Goal: Task Accomplishment & Management: Manage account settings

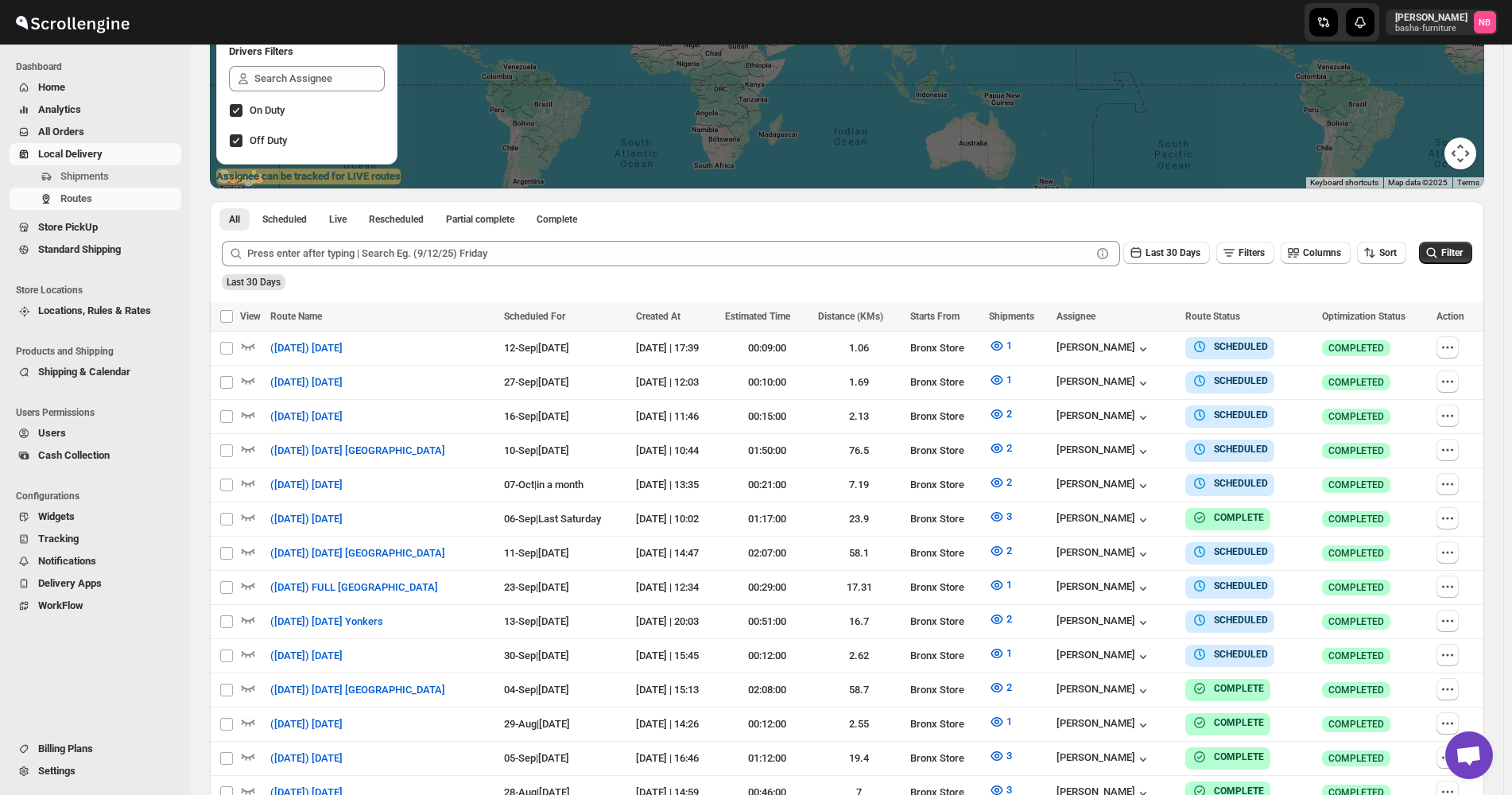
scroll to position [318, 0]
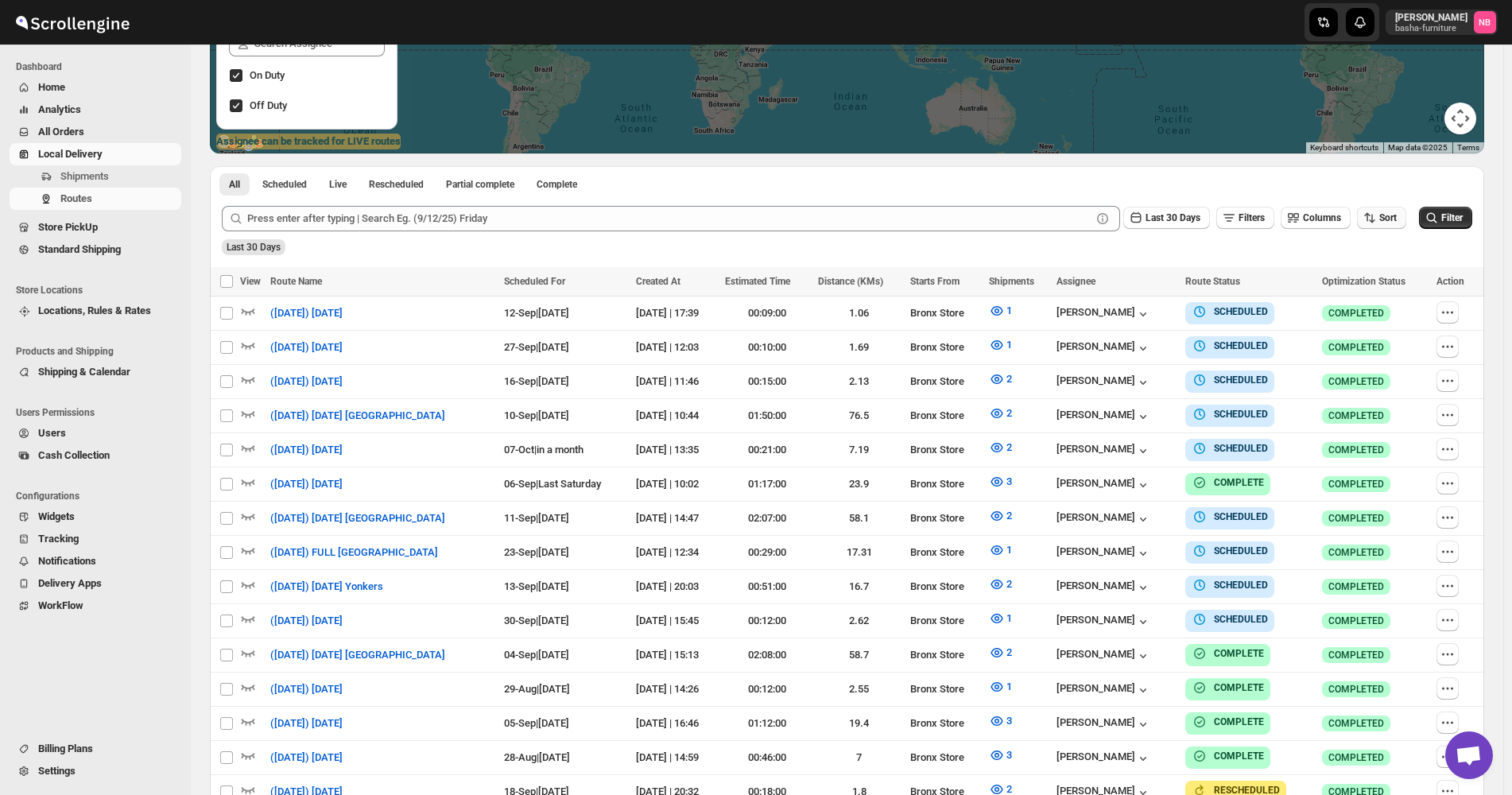
click at [1404, 217] on button "Sort" at bounding box center [1382, 217] width 49 height 22
click at [1364, 310] on div "Due Date" at bounding box center [1362, 303] width 42 height 16
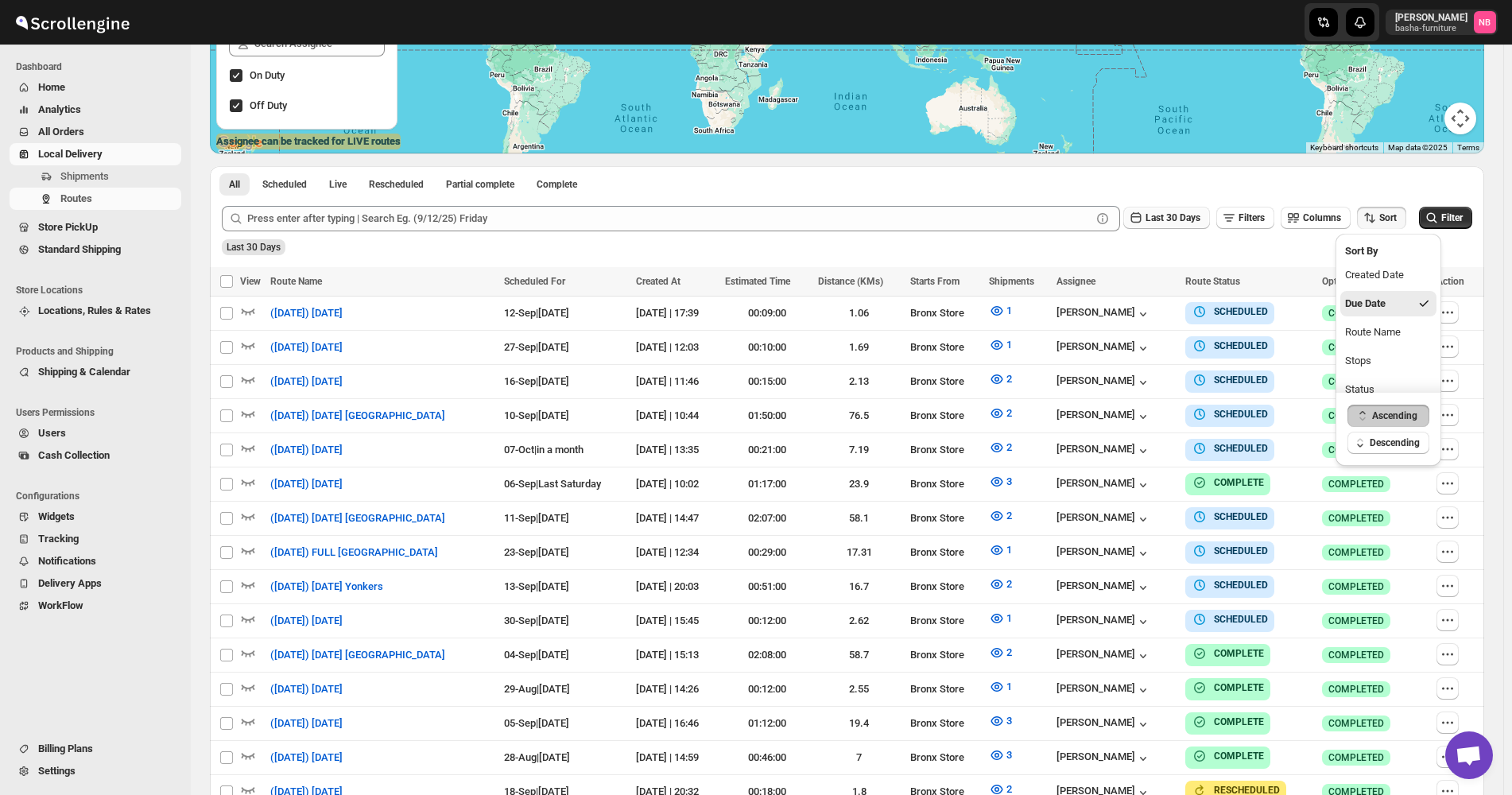
click at [1188, 220] on span "Last 30 Days" at bounding box center [1173, 218] width 55 height 12
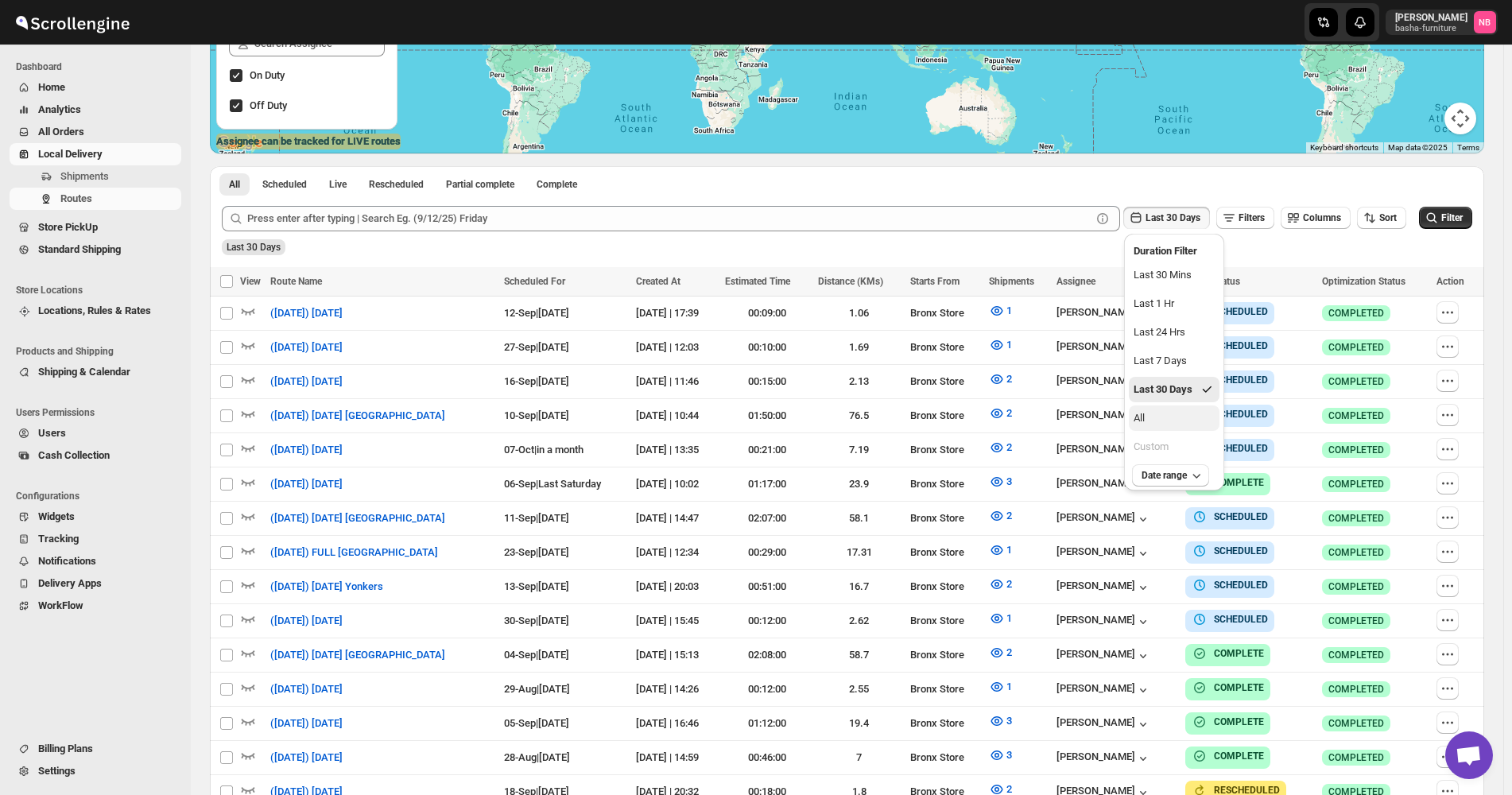
click at [1169, 414] on button "All" at bounding box center [1174, 418] width 91 height 26
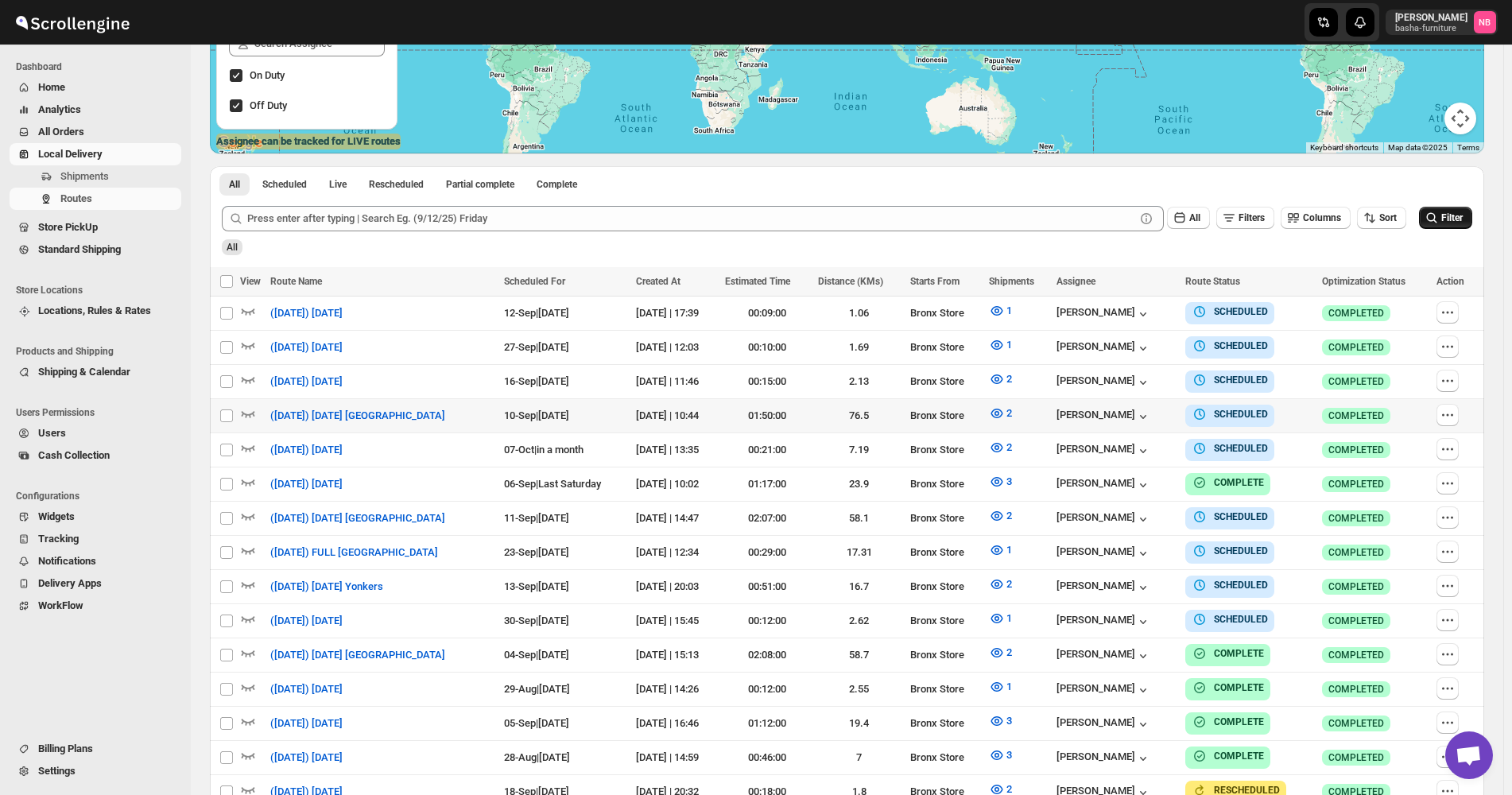
click at [1449, 212] on button "Filter" at bounding box center [1445, 217] width 54 height 22
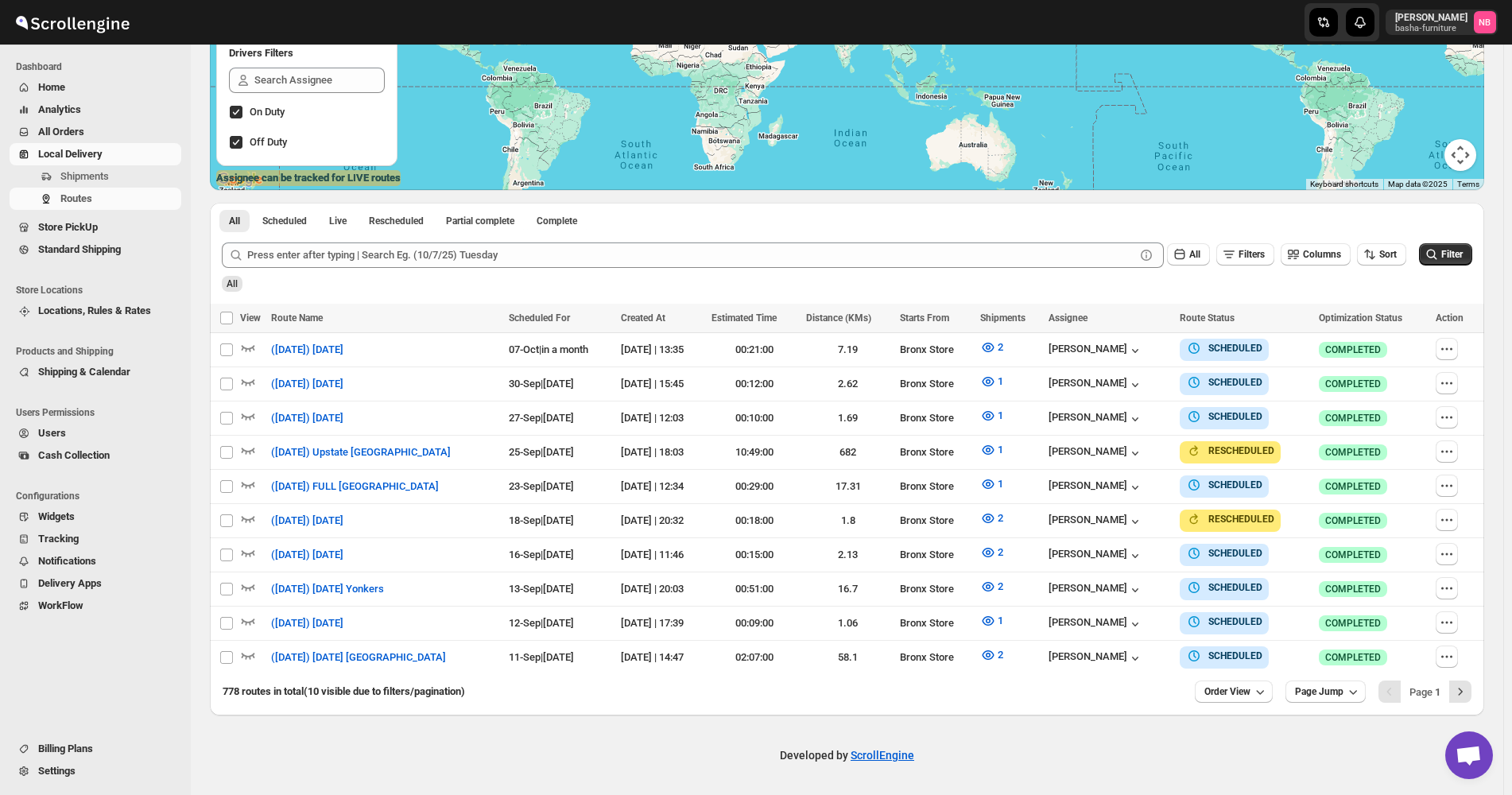
scroll to position [274, 0]
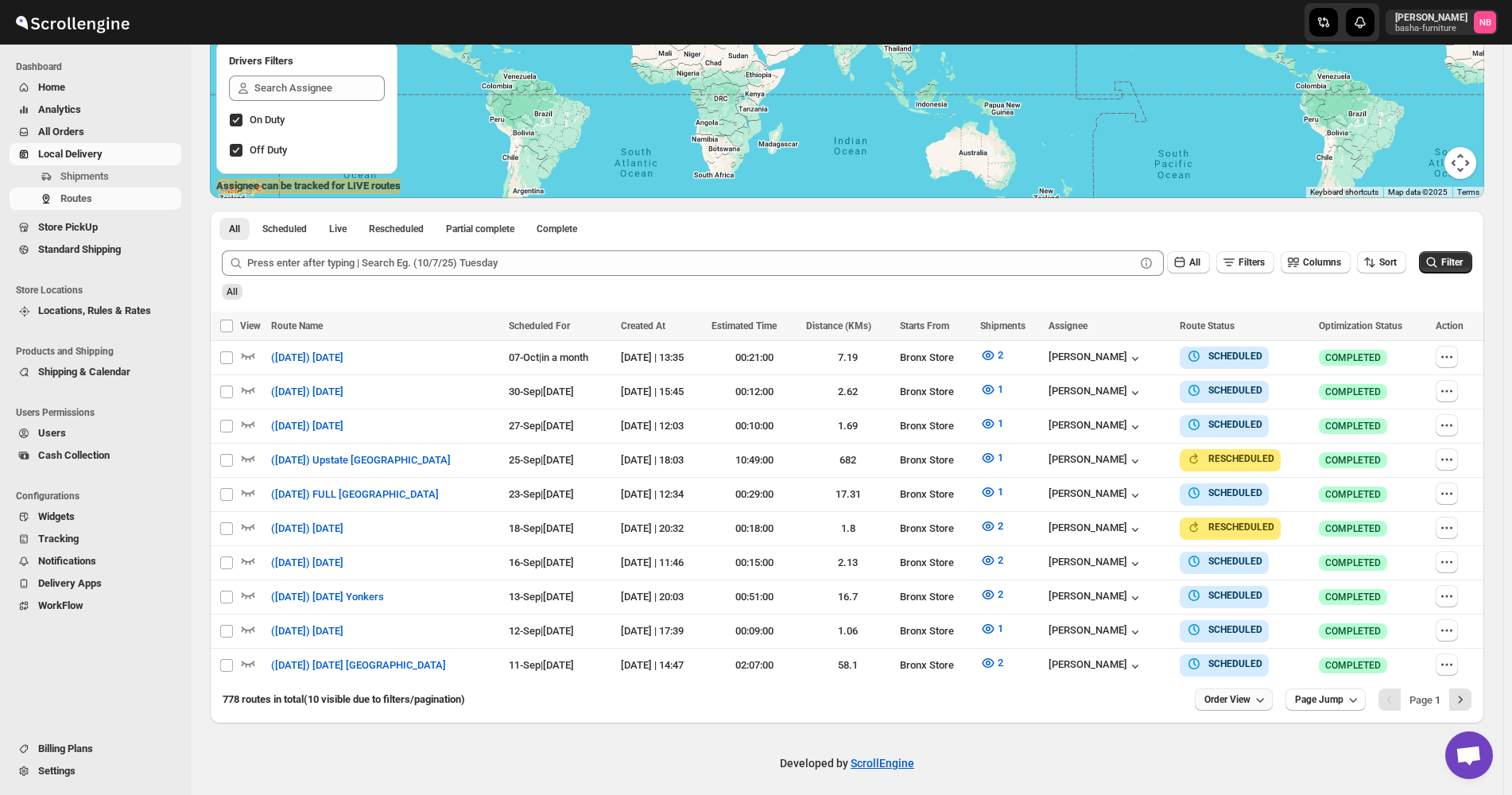
click at [1247, 695] on span "Order View" at bounding box center [1227, 699] width 46 height 12
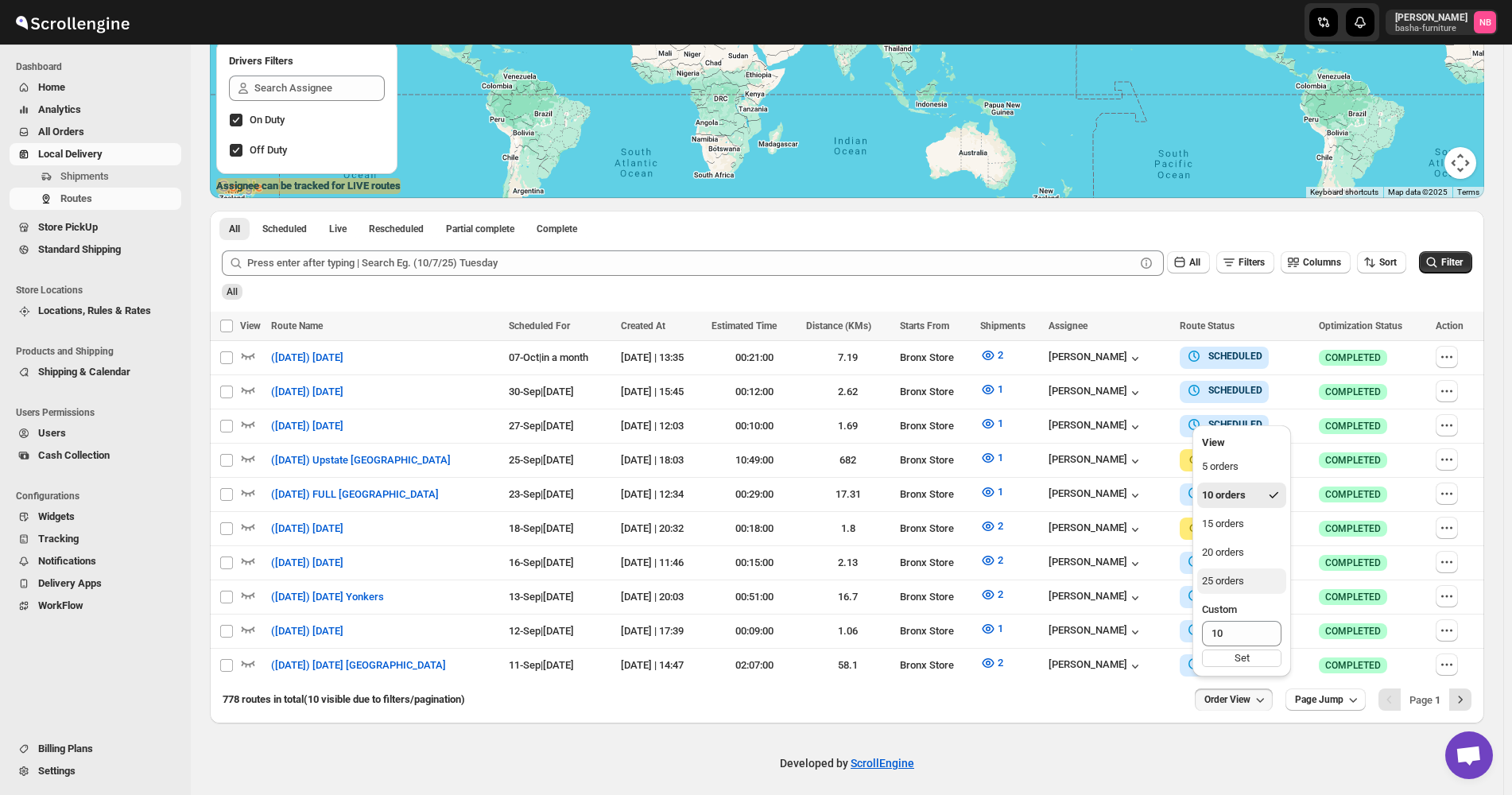
click at [1242, 581] on div "25 orders" at bounding box center [1222, 581] width 42 height 16
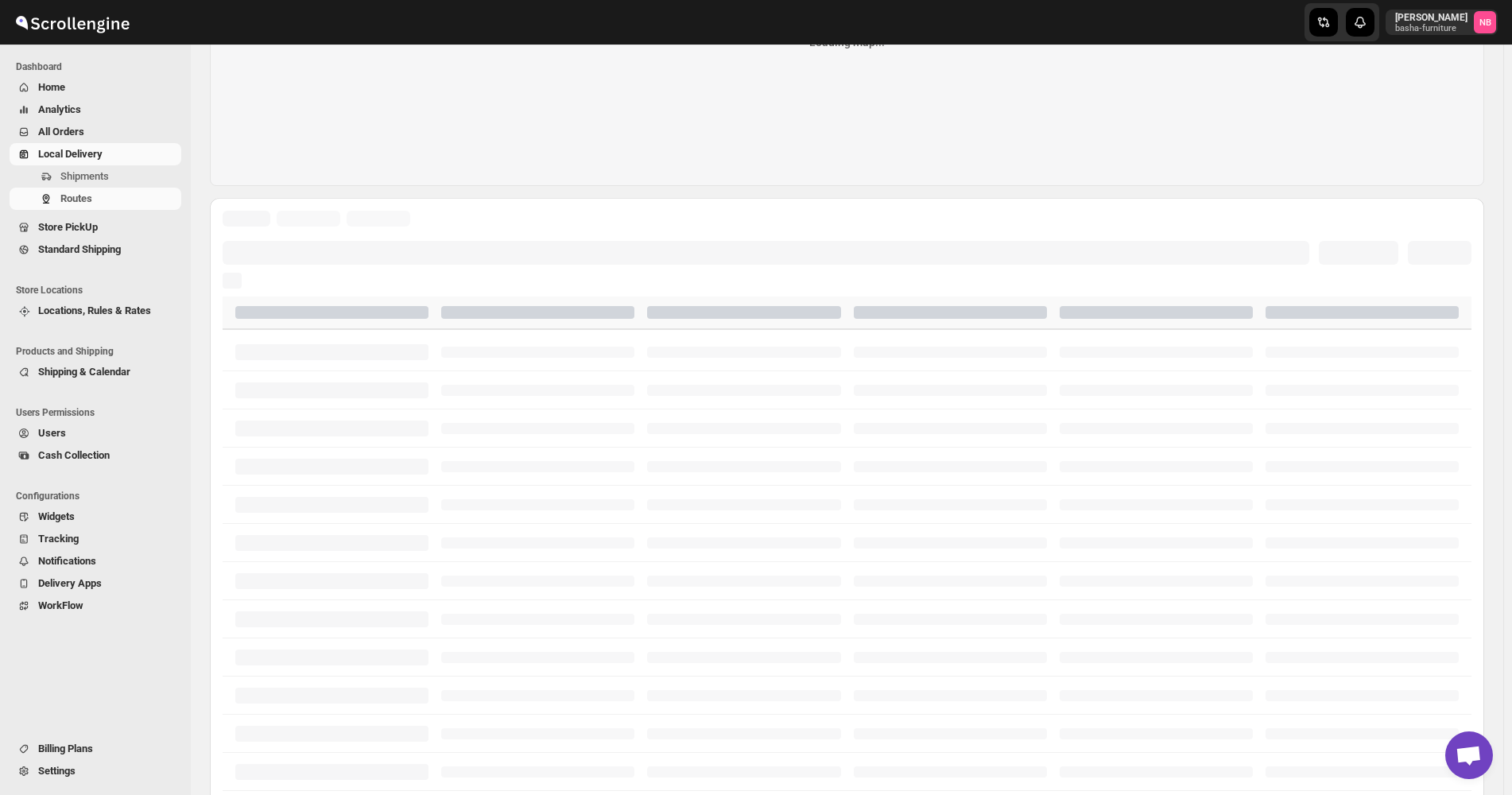
scroll to position [159, 0]
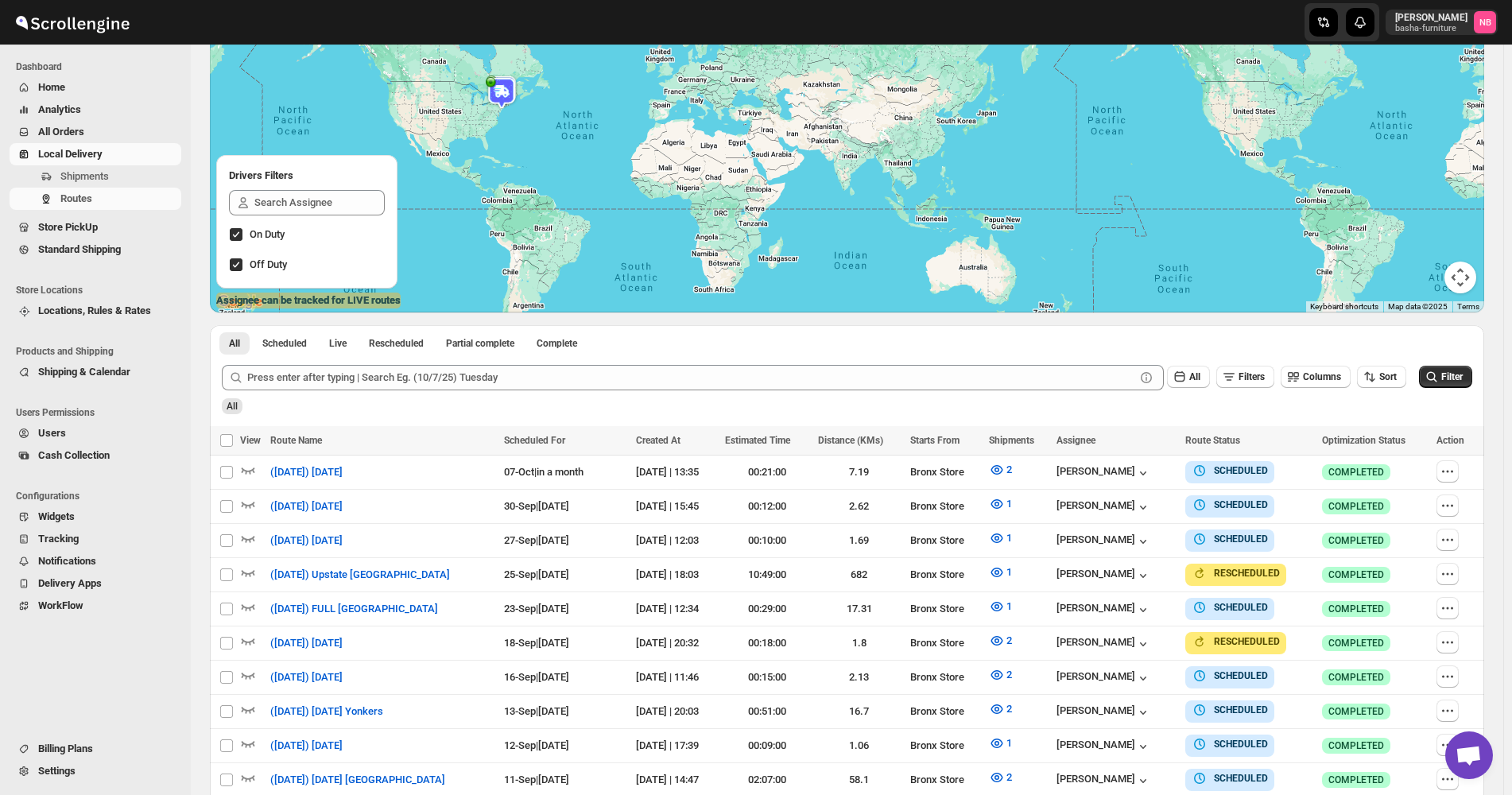
click at [1498, 319] on div "Routes. This page is ready Routes Allows you to create, view and edit routes. H…" at bounding box center [847, 618] width 1312 height 1466
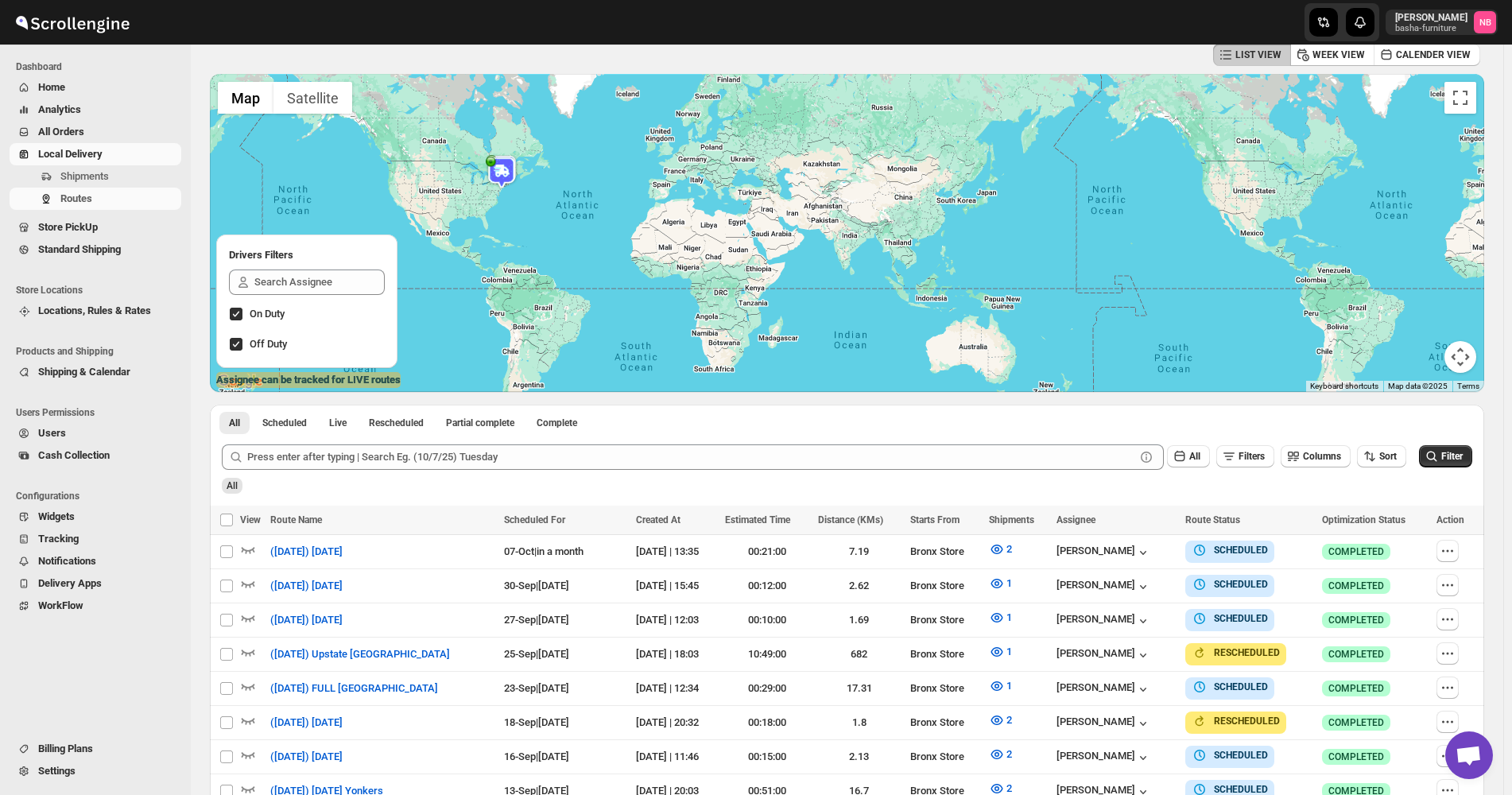
scroll to position [0, 0]
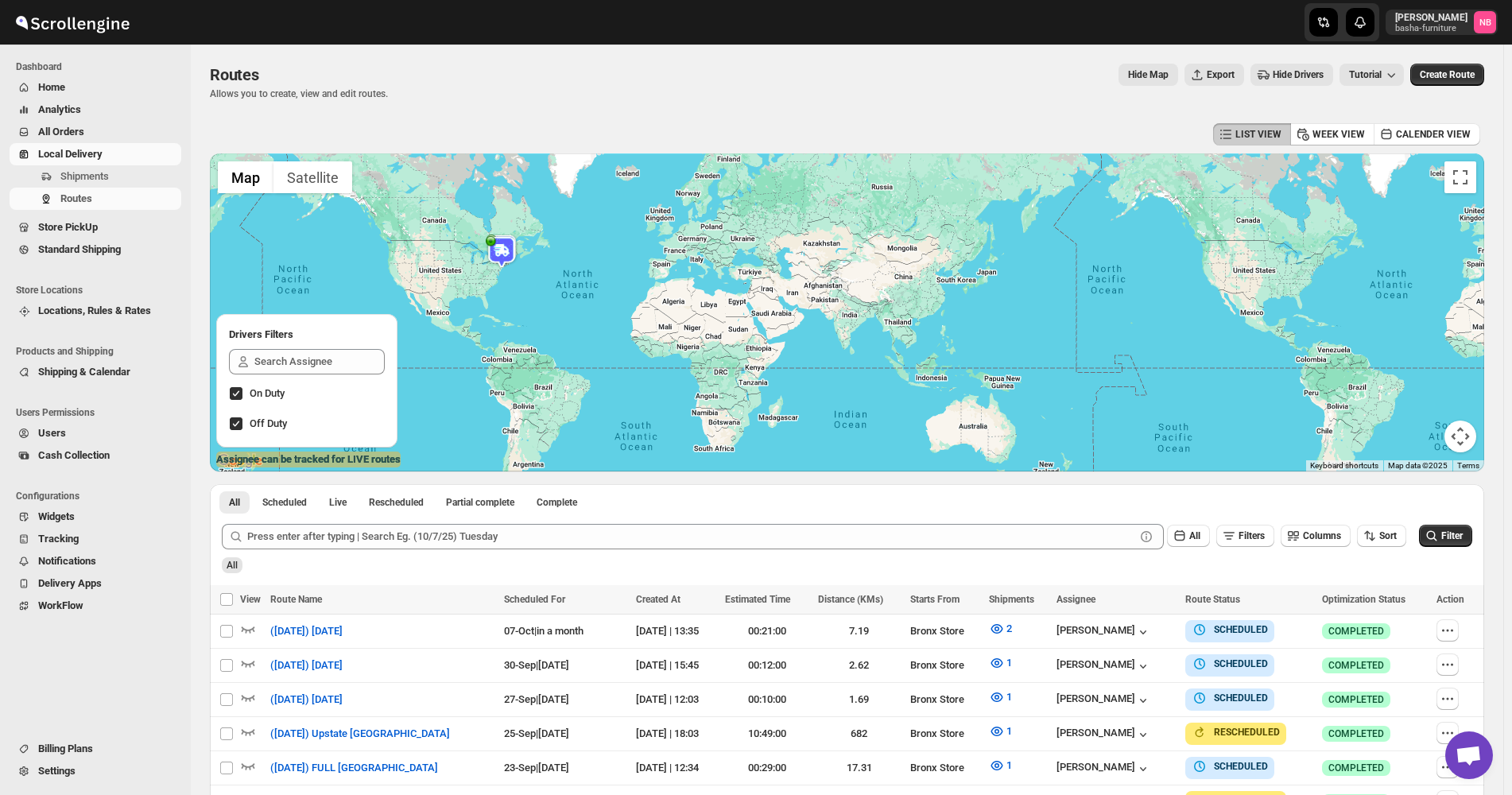
click at [199, 143] on div "Routes. This page is ready Routes Allows you to create, view and edit routes. H…" at bounding box center [847, 777] width 1312 height 1466
click at [1498, 50] on div "Routes. This page is ready Routes Allows you to create, view and edit routes. H…" at bounding box center [847, 777] width 1312 height 1466
